Goal: Information Seeking & Learning: Learn about a topic

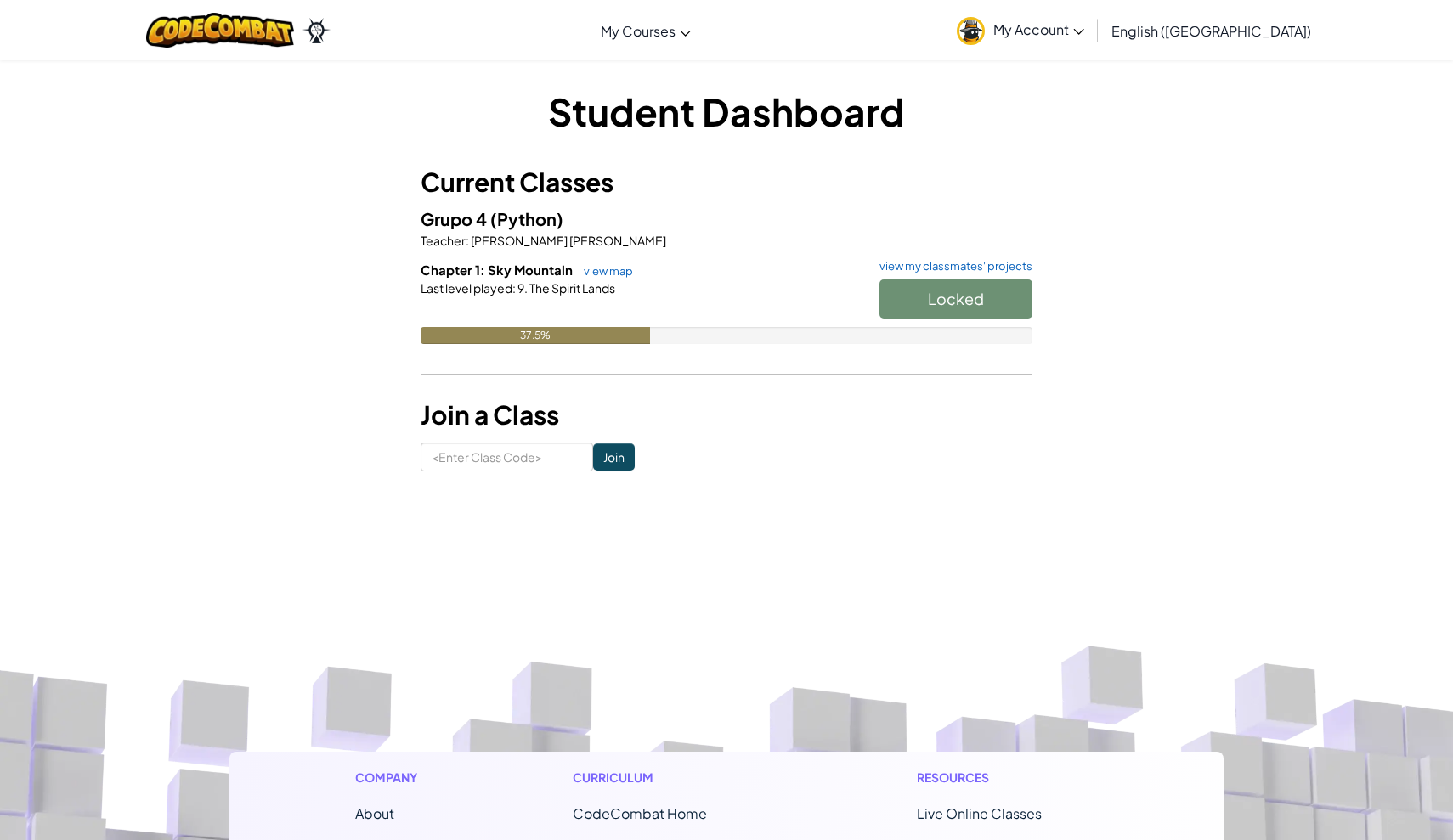
click at [616, 312] on div at bounding box center [726, 312] width 612 height 31
click at [604, 301] on div at bounding box center [726, 312] width 612 height 31
click at [603, 276] on link "view map" at bounding box center [604, 271] width 57 height 13
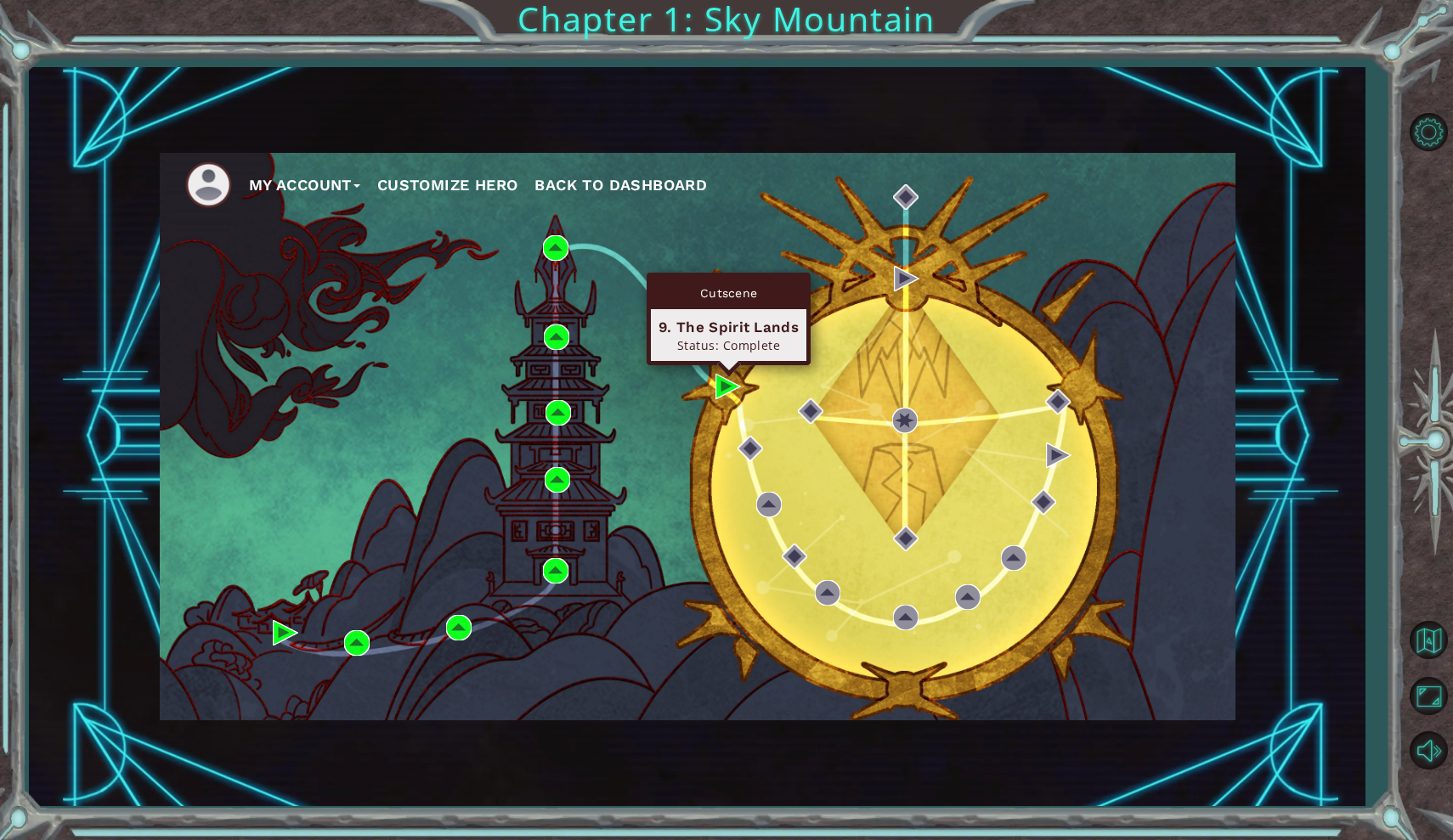
click at [735, 430] on div "My Account Customize Hero Back to Dashboard" at bounding box center [698, 436] width 1076 height 567
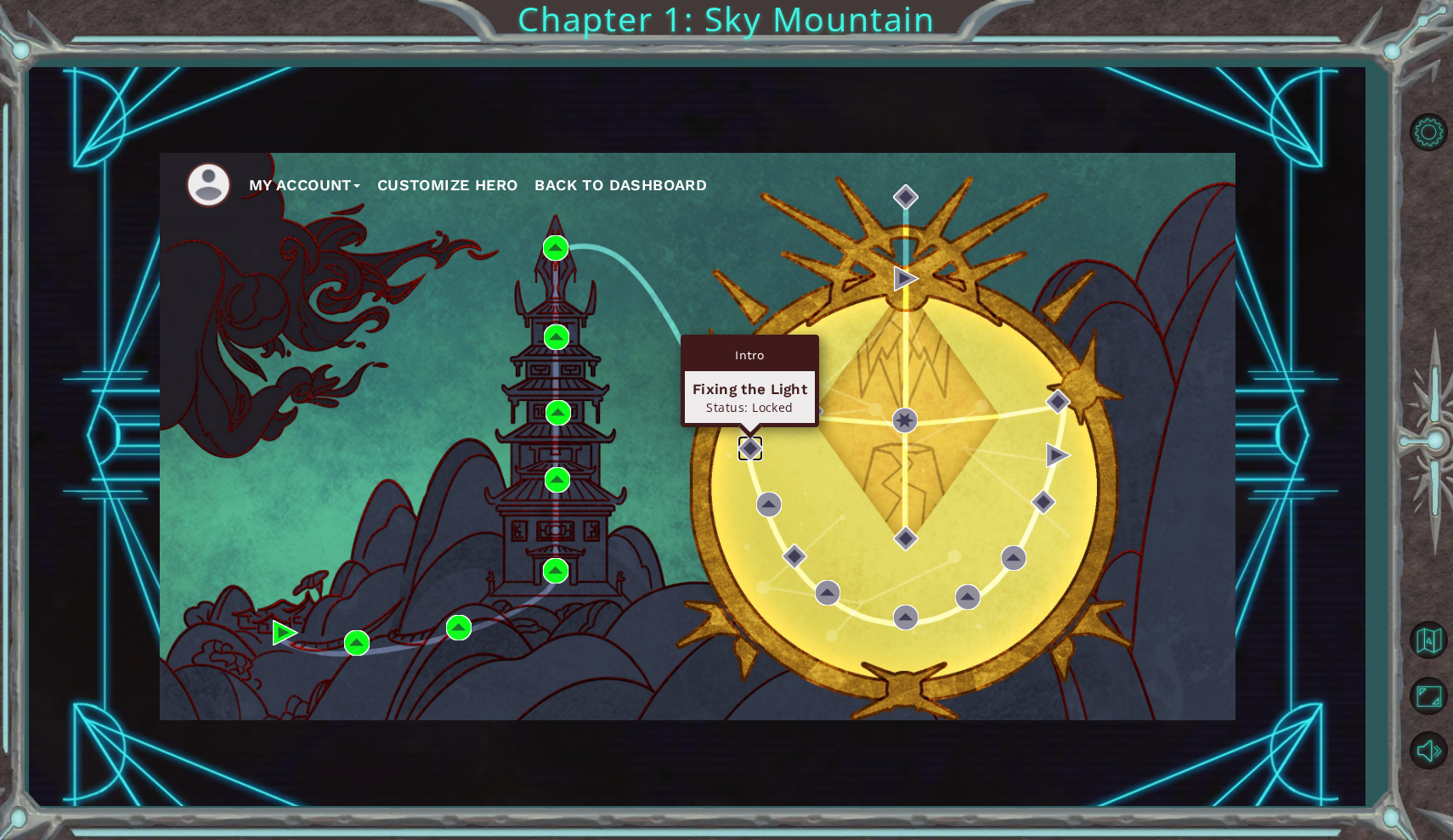
click at [739, 445] on img at bounding box center [750, 448] width 26 height 26
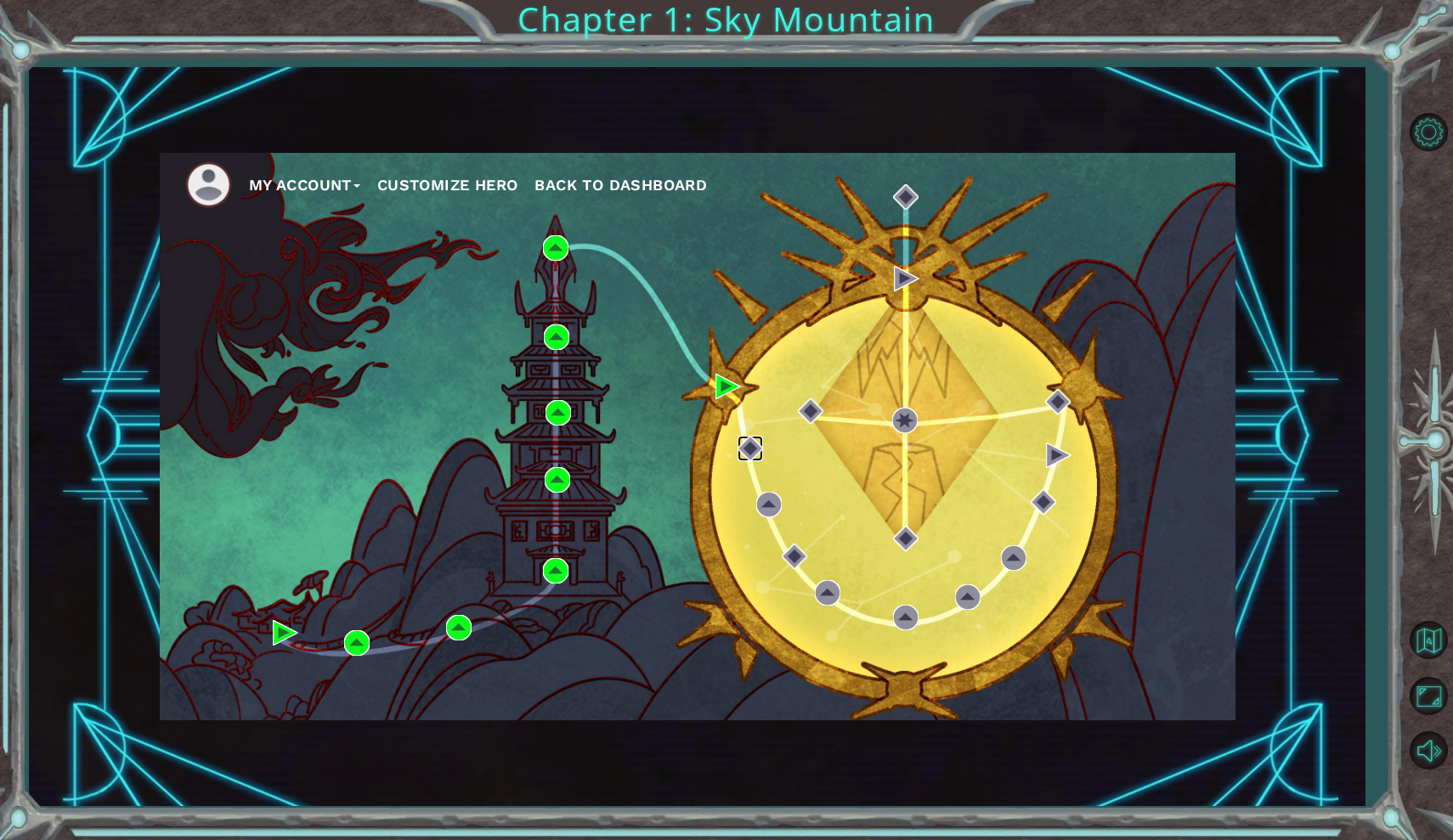
click at [739, 445] on img at bounding box center [750, 448] width 26 height 26
click at [741, 445] on img at bounding box center [750, 448] width 26 height 26
